Goal: Find specific page/section: Find specific page/section

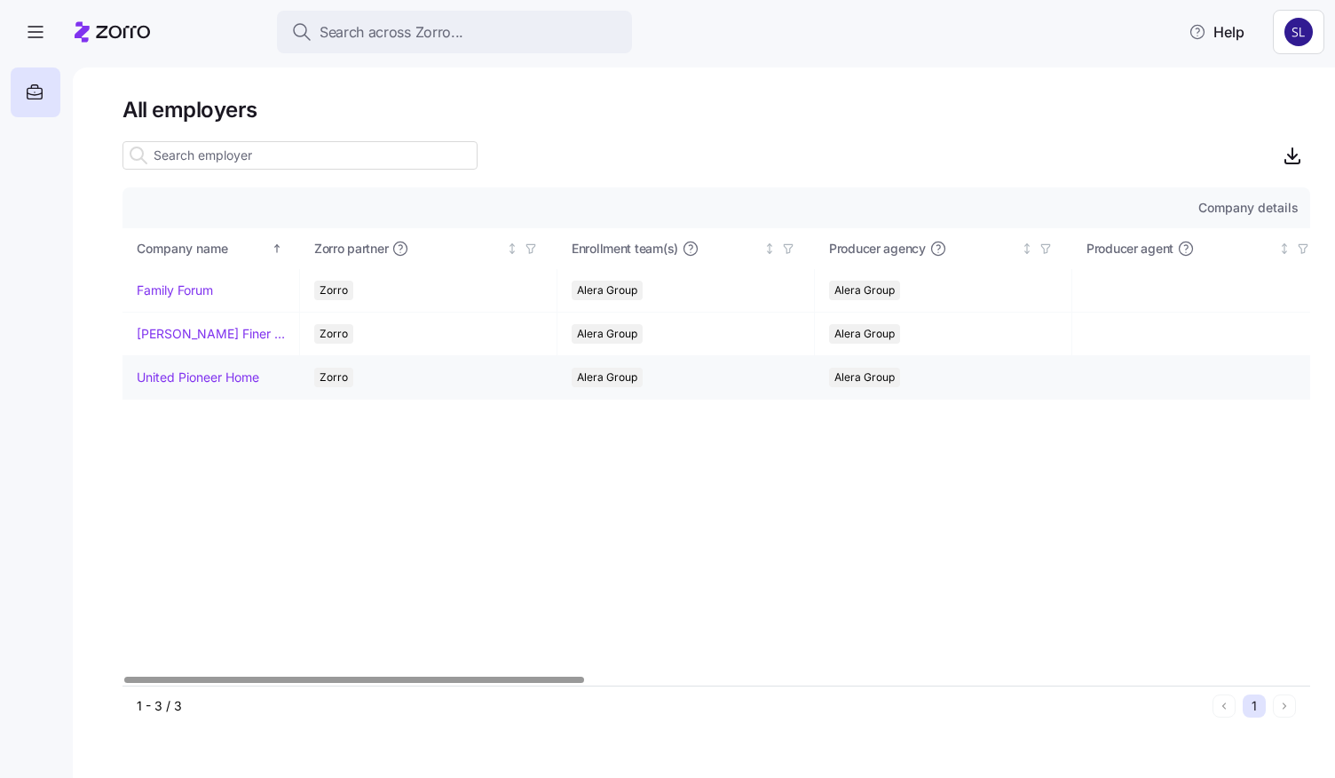
click at [242, 372] on link "United Pioneer Home" at bounding box center [198, 377] width 122 height 18
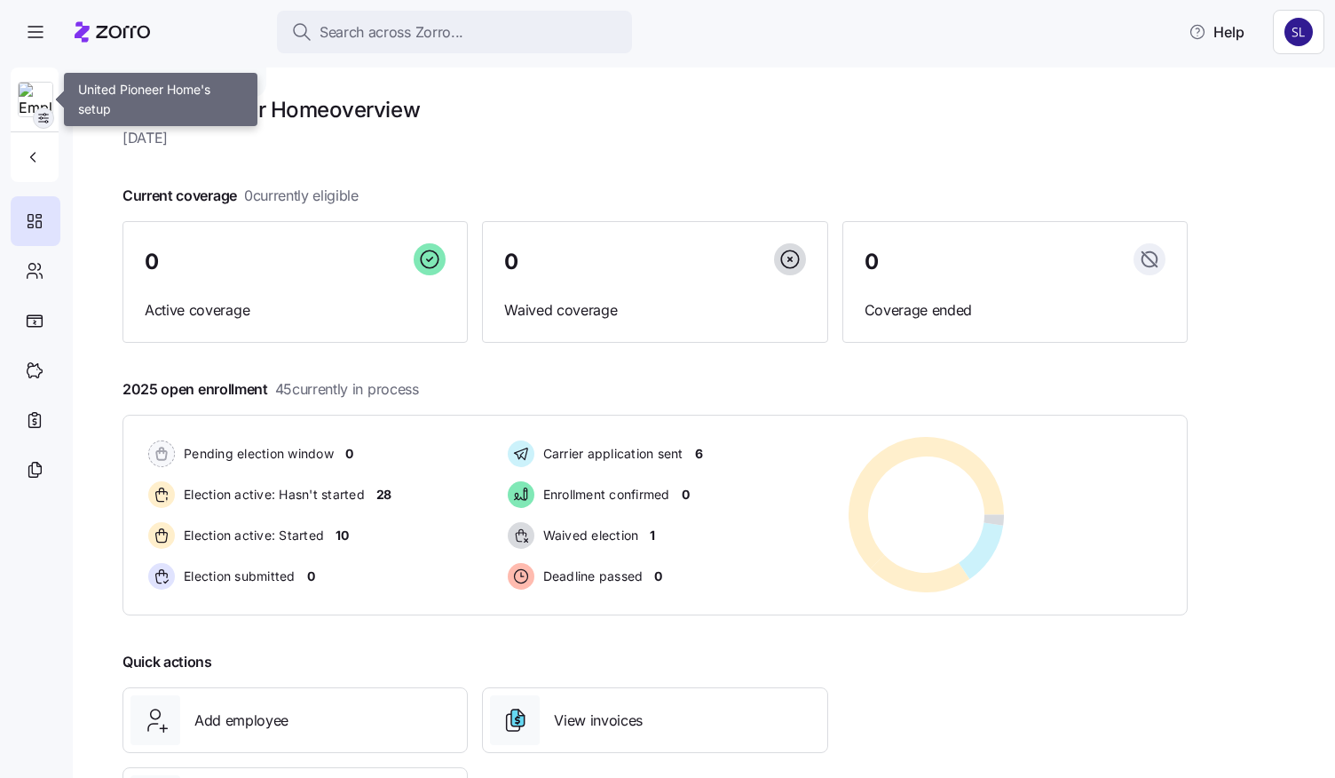
click at [39, 113] on icon "button" at bounding box center [43, 118] width 14 height 14
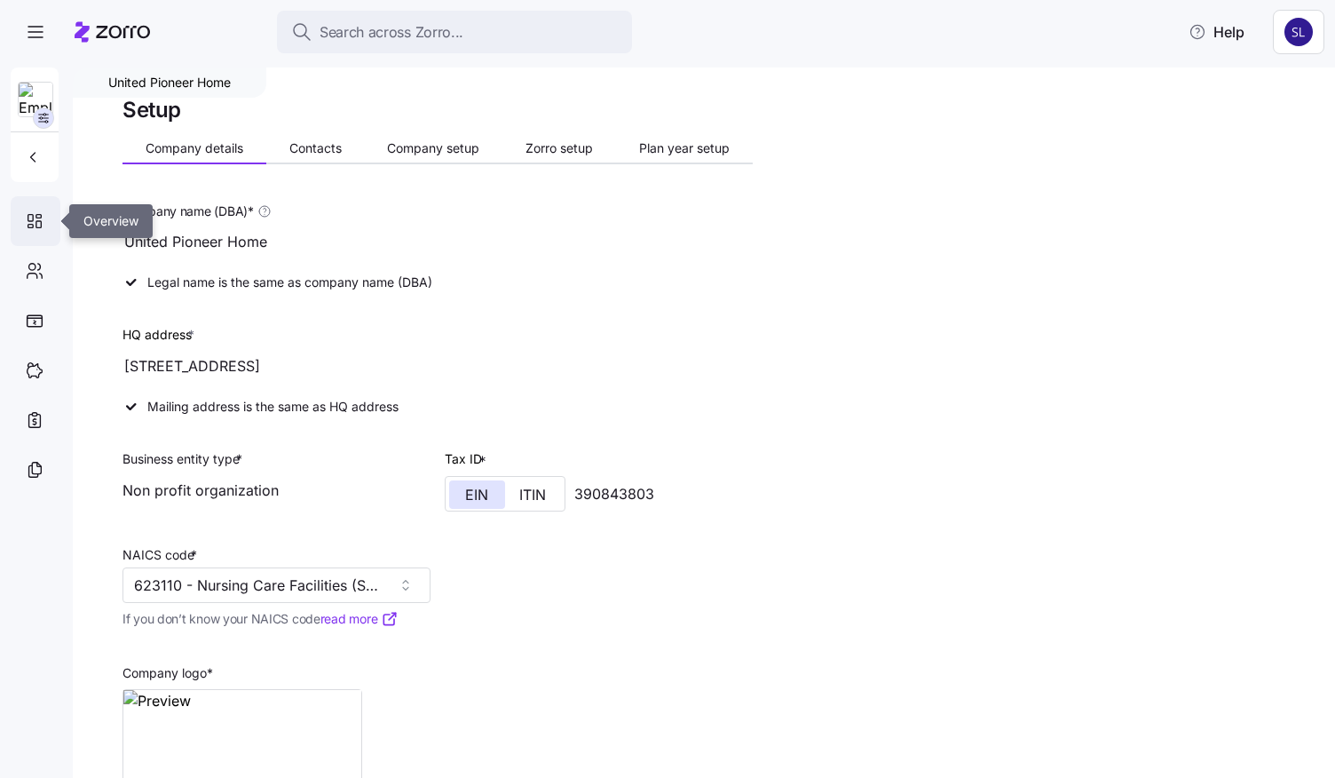
click at [37, 230] on icon at bounding box center [35, 220] width 20 height 21
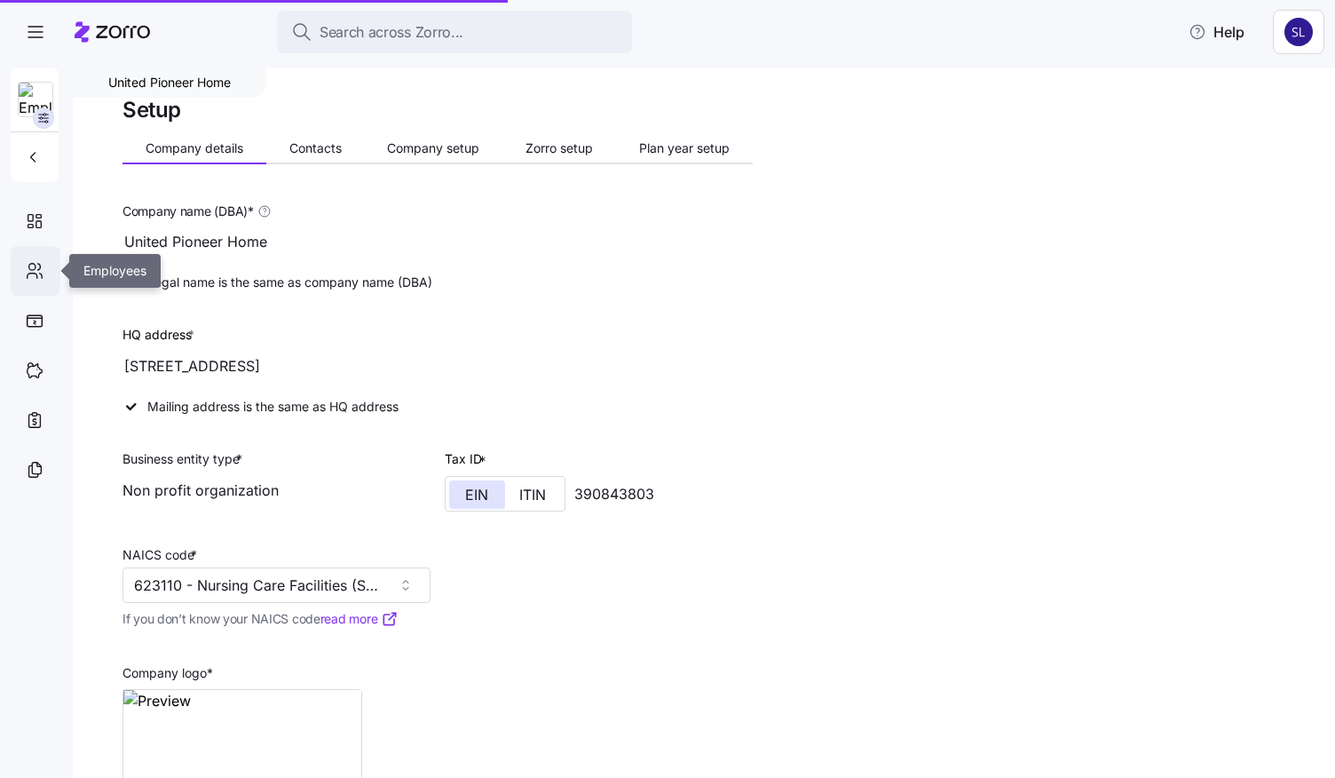
click at [34, 277] on icon at bounding box center [35, 270] width 20 height 21
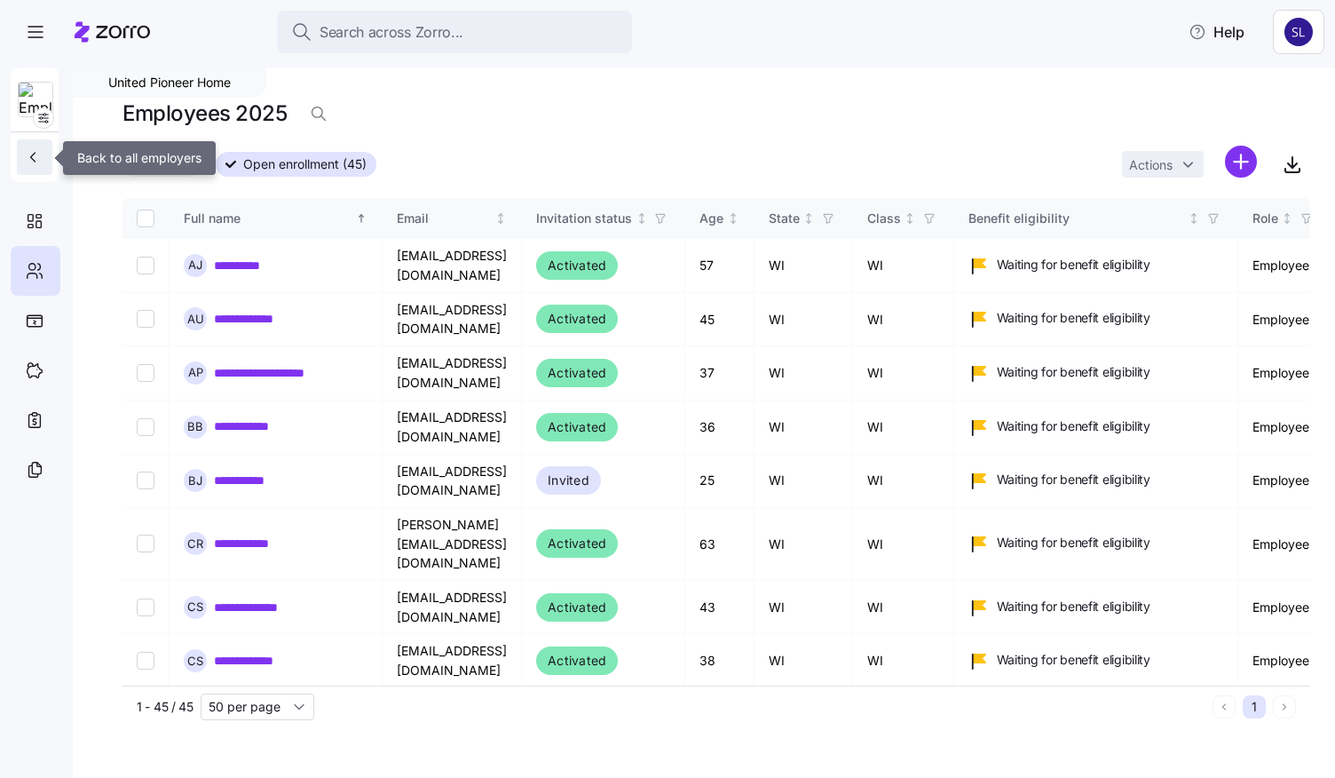
click at [33, 164] on icon "button" at bounding box center [33, 157] width 18 height 18
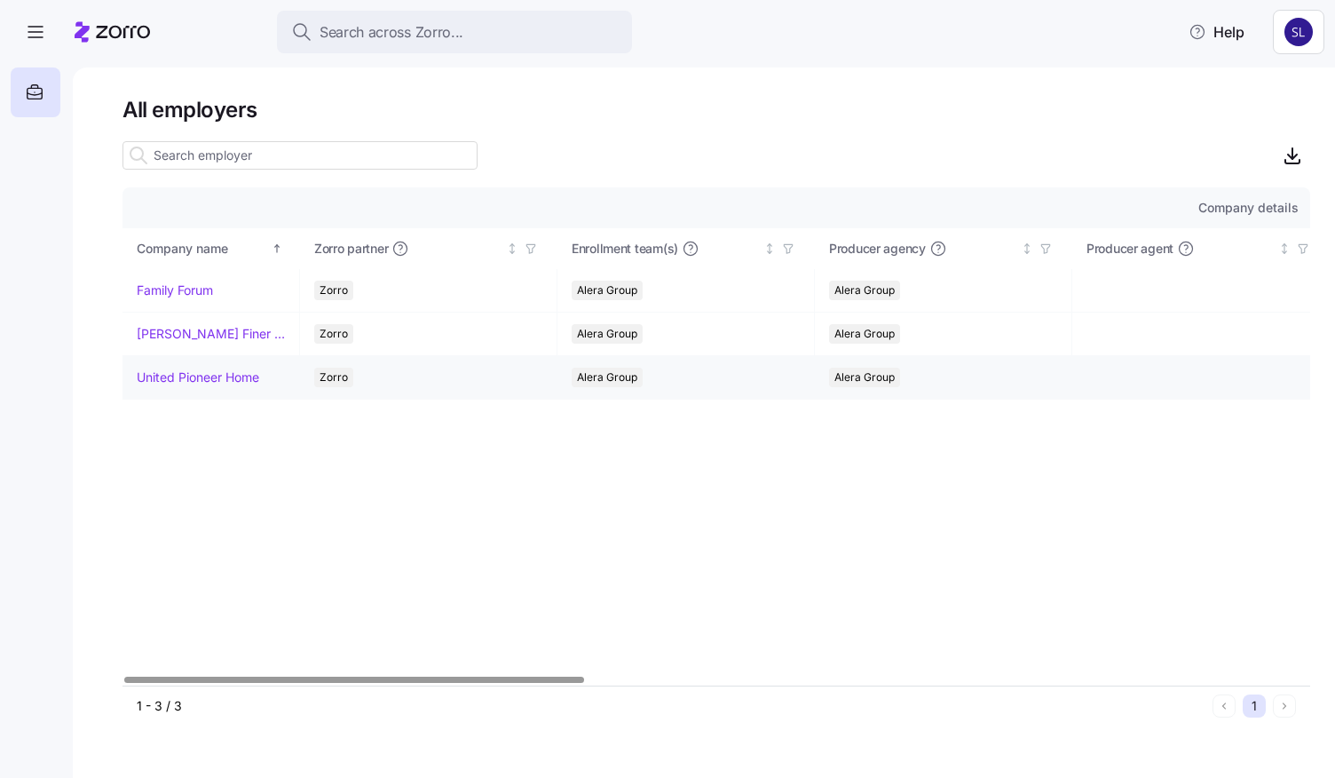
click at [197, 369] on link "United Pioneer Home" at bounding box center [198, 377] width 122 height 18
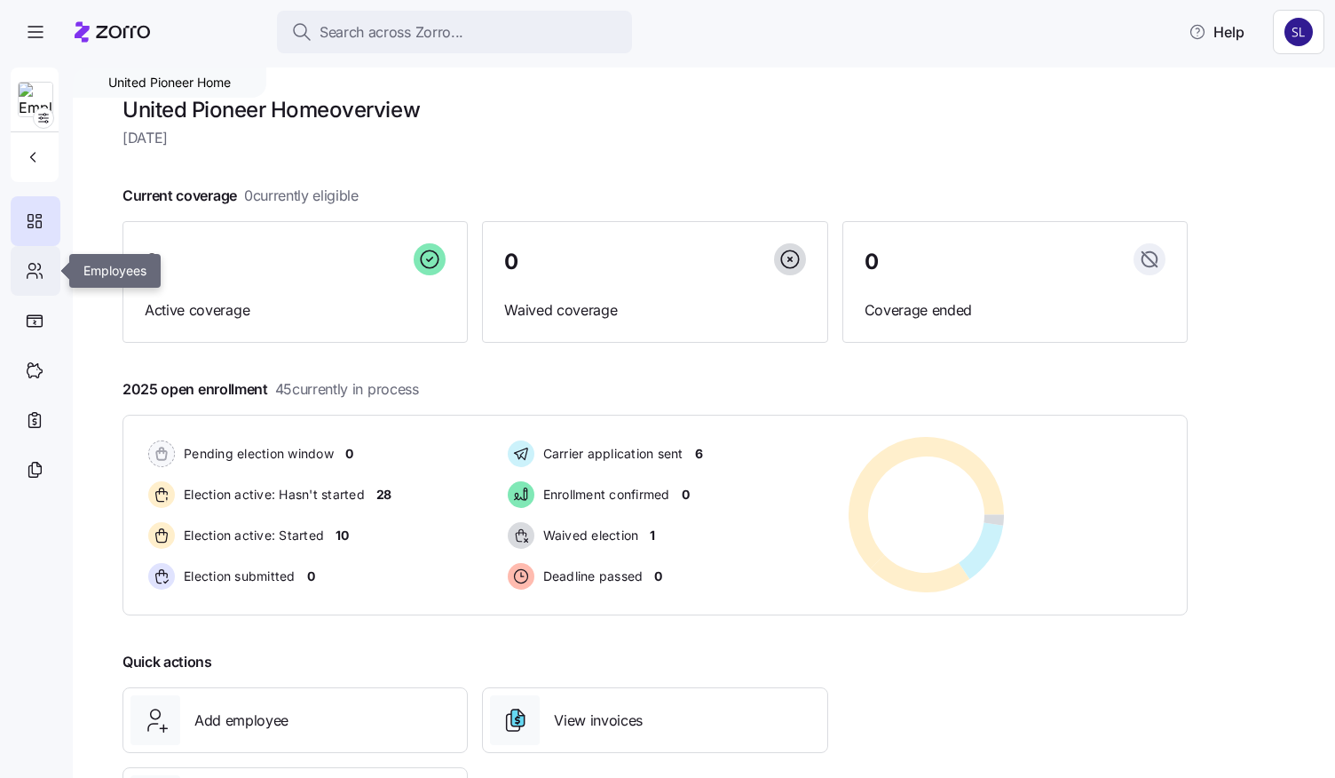
click at [33, 280] on icon at bounding box center [35, 270] width 20 height 21
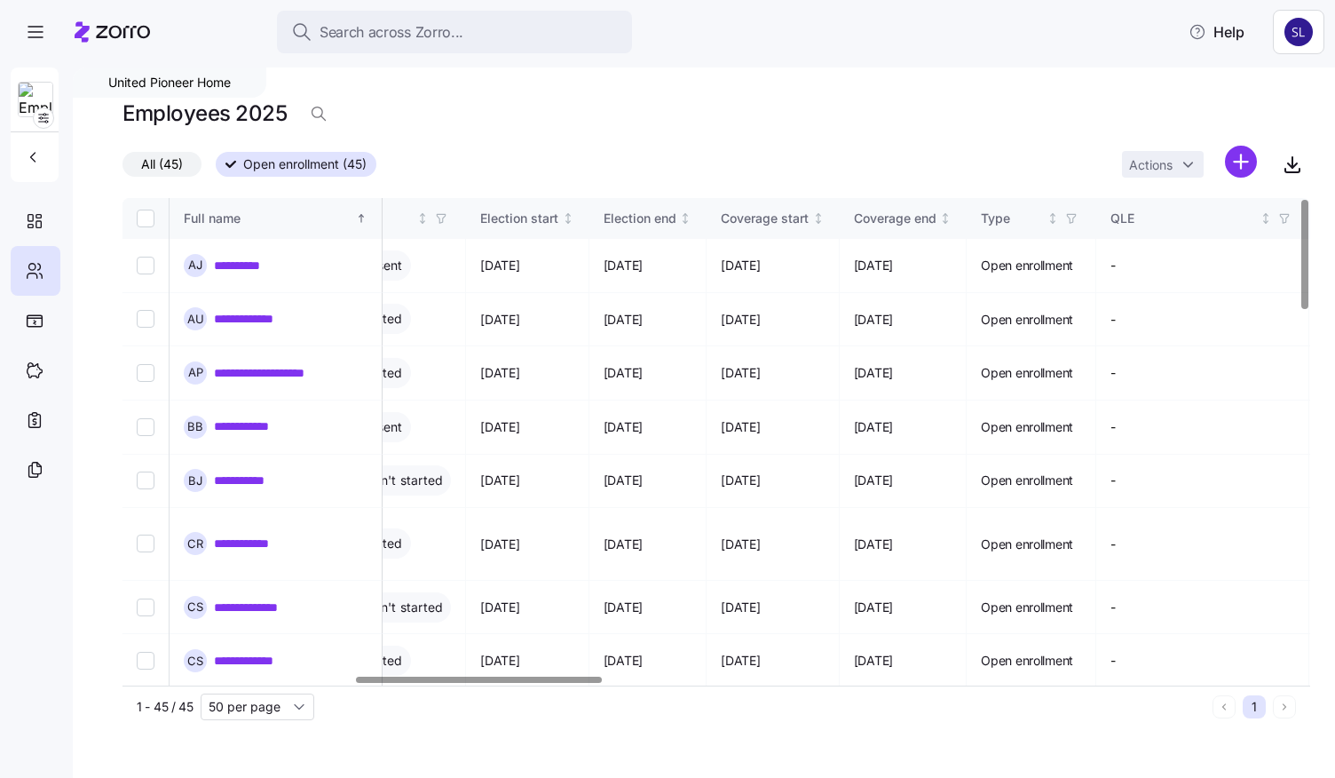
scroll to position [0, 959]
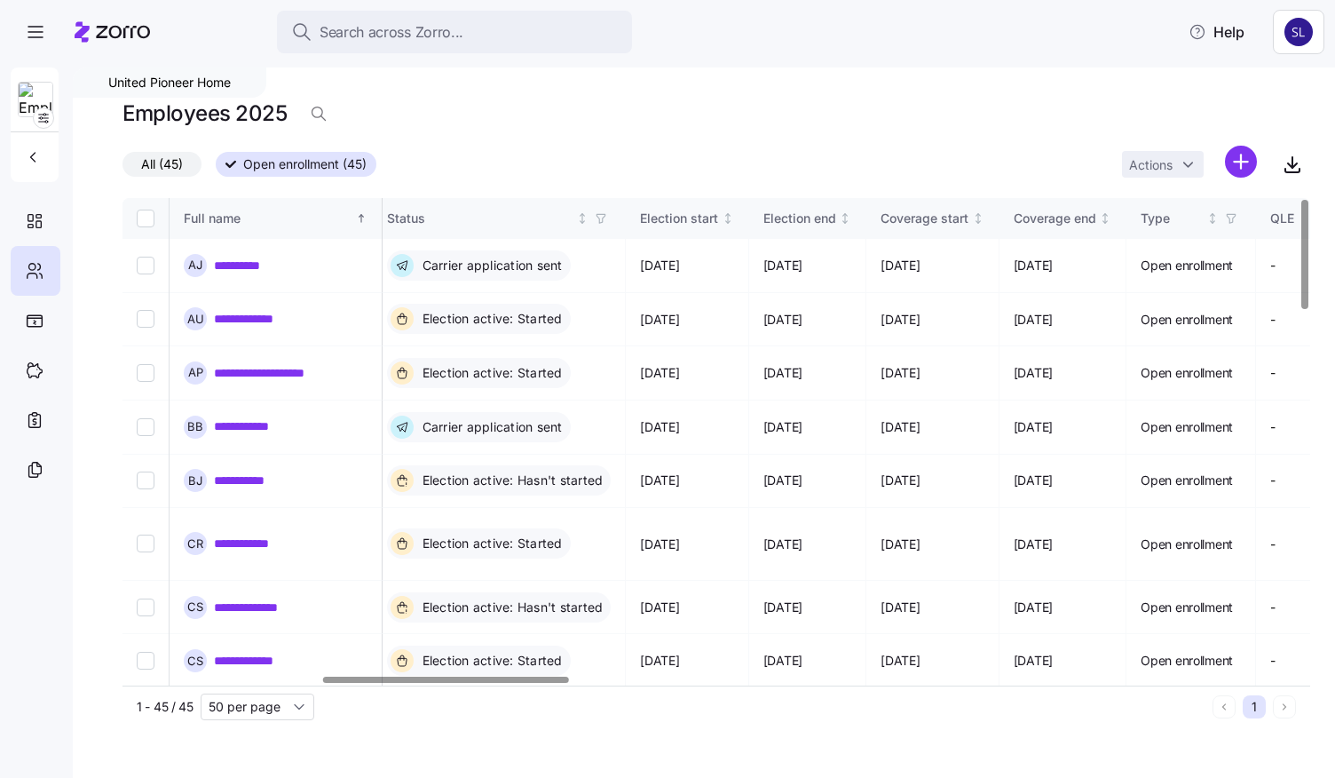
click at [466, 676] on div at bounding box center [446, 679] width 246 height 6
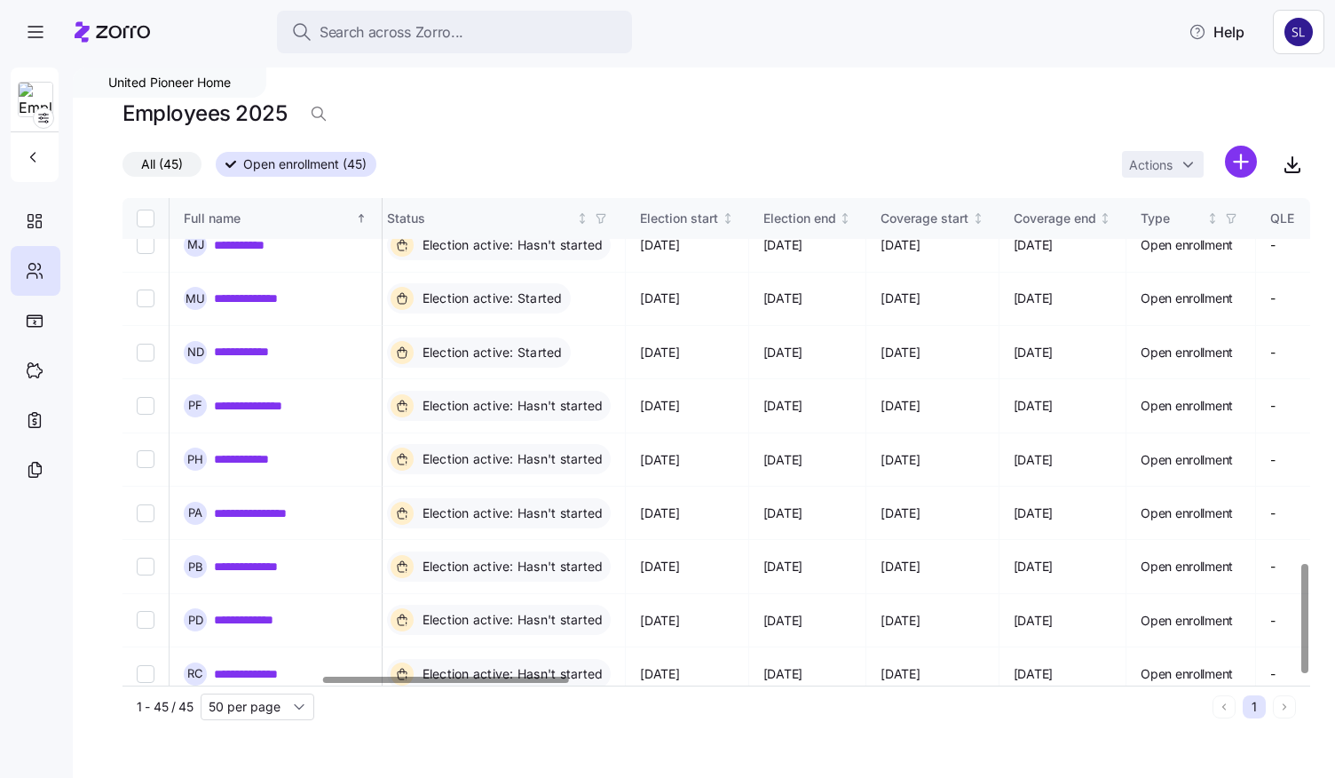
scroll to position [1626, 959]
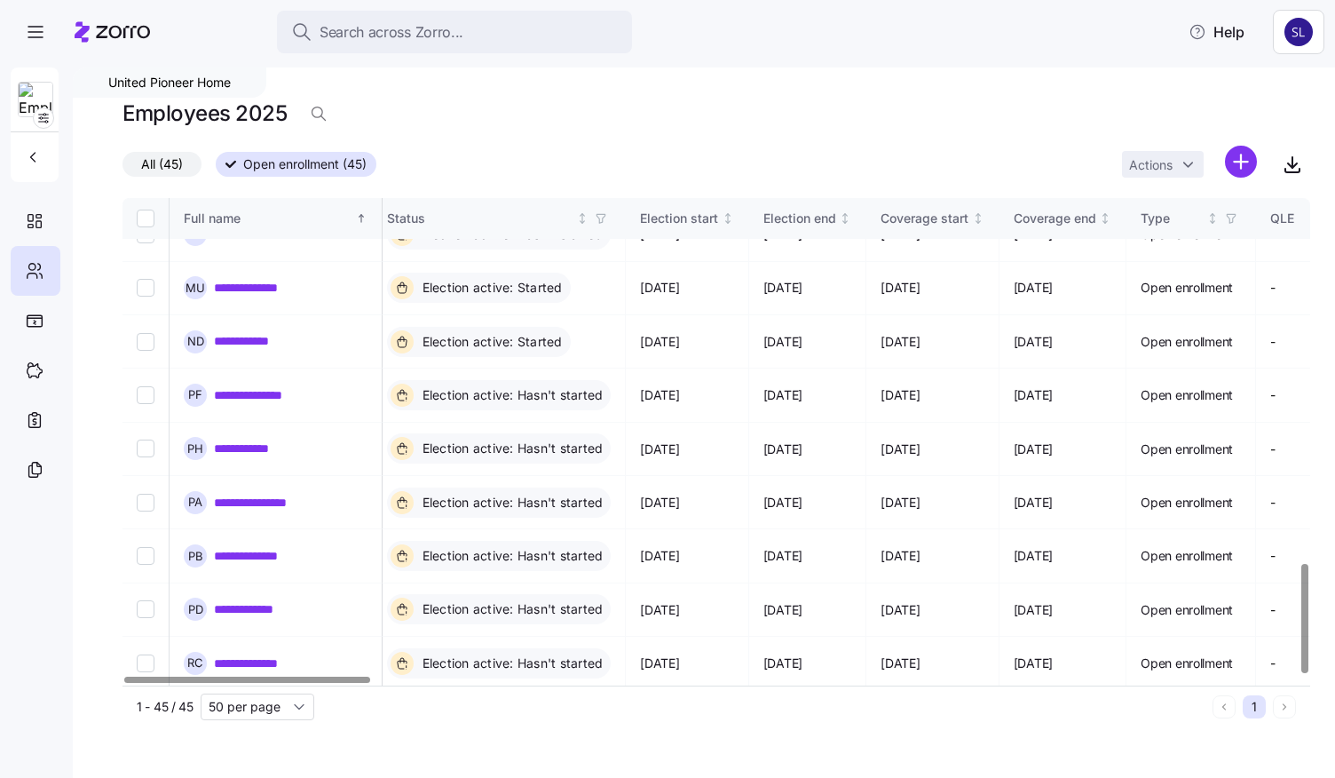
click at [124, 678] on div at bounding box center [247, 679] width 246 height 6
